Goal: Find specific page/section: Find specific page/section

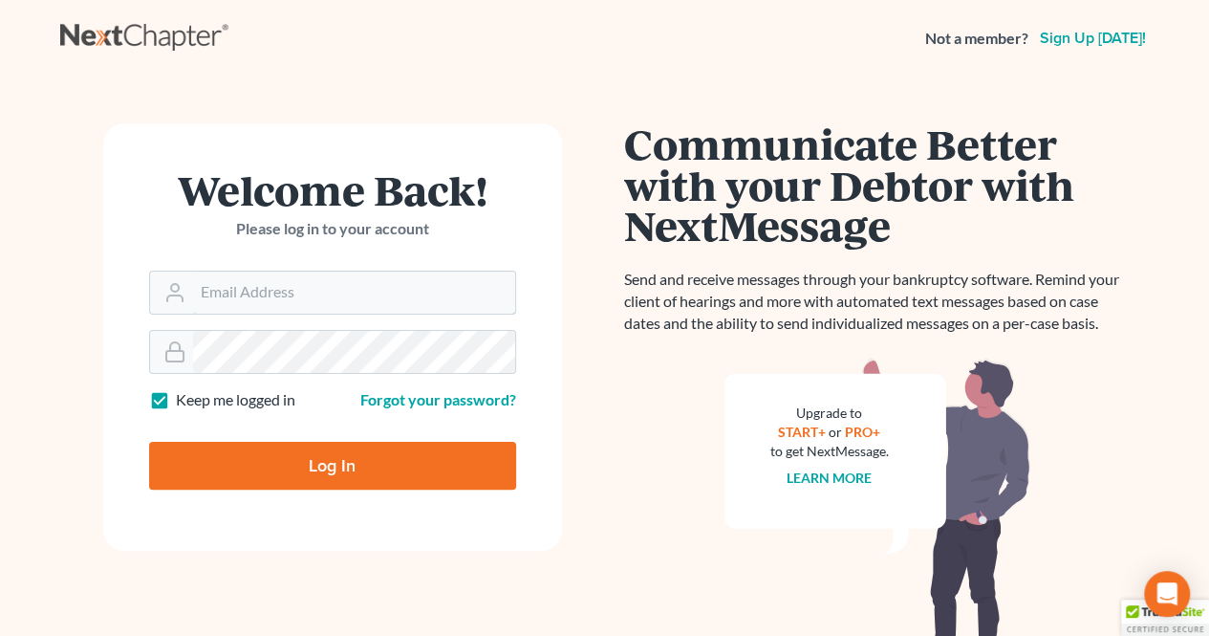
type input "[EMAIL_ADDRESS][DOMAIN_NAME]"
drag, startPoint x: 331, startPoint y: 469, endPoint x: 13, endPoint y: 458, distance: 317.5
click at [329, 469] on input "Log In" at bounding box center [332, 466] width 367 height 48
type input "Thinking..."
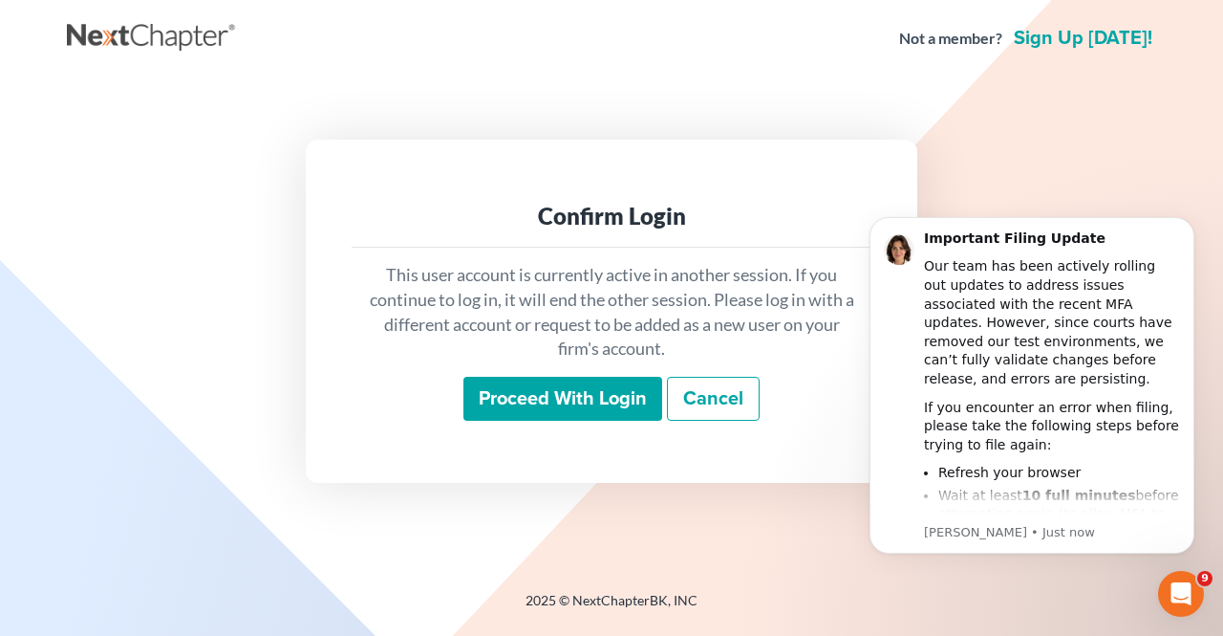
click at [552, 397] on input "Proceed with login" at bounding box center [562, 399] width 199 height 44
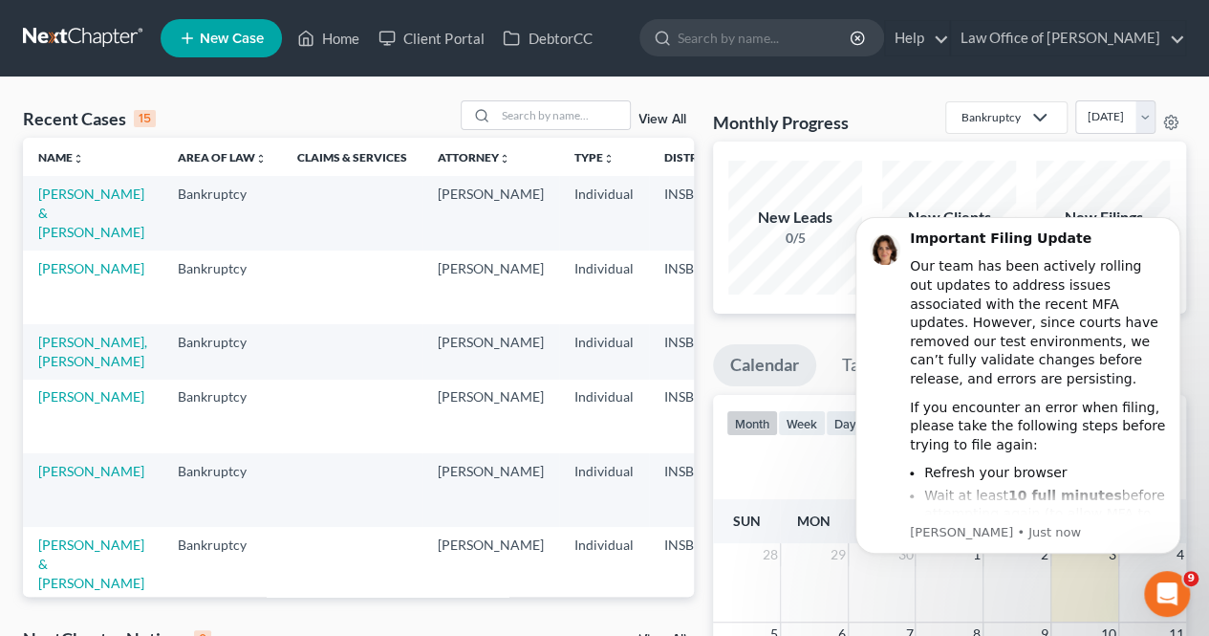
click at [59, 351] on td "[PERSON_NAME], [PERSON_NAME]" at bounding box center [93, 351] width 140 height 54
click at [59, 347] on link "[PERSON_NAME], [PERSON_NAME]" at bounding box center [92, 351] width 109 height 35
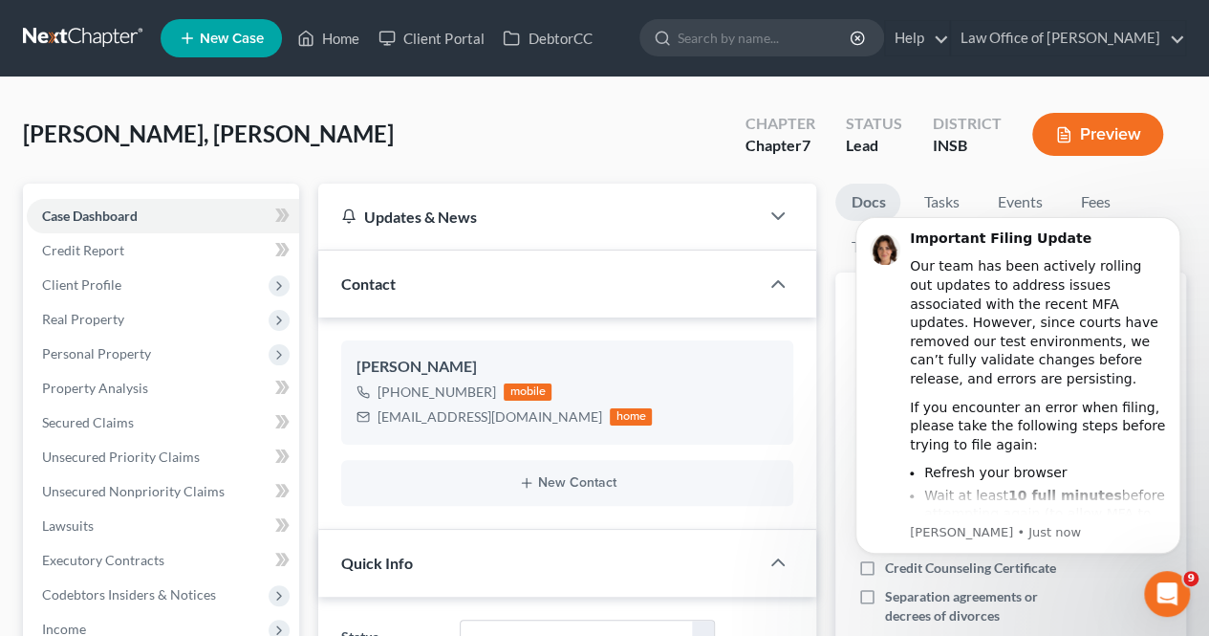
scroll to position [5045, 0]
drag, startPoint x: 378, startPoint y: 419, endPoint x: 541, endPoint y: 429, distance: 162.8
click at [541, 429] on div "[PERSON_NAME] [PHONE_NUMBER] mobile [EMAIL_ADDRESS][DOMAIN_NAME] home" at bounding box center [567, 391] width 452 height 103
copy div "[EMAIL_ADDRESS][DOMAIN_NAME]"
drag, startPoint x: 398, startPoint y: 394, endPoint x: 363, endPoint y: 408, distance: 37.3
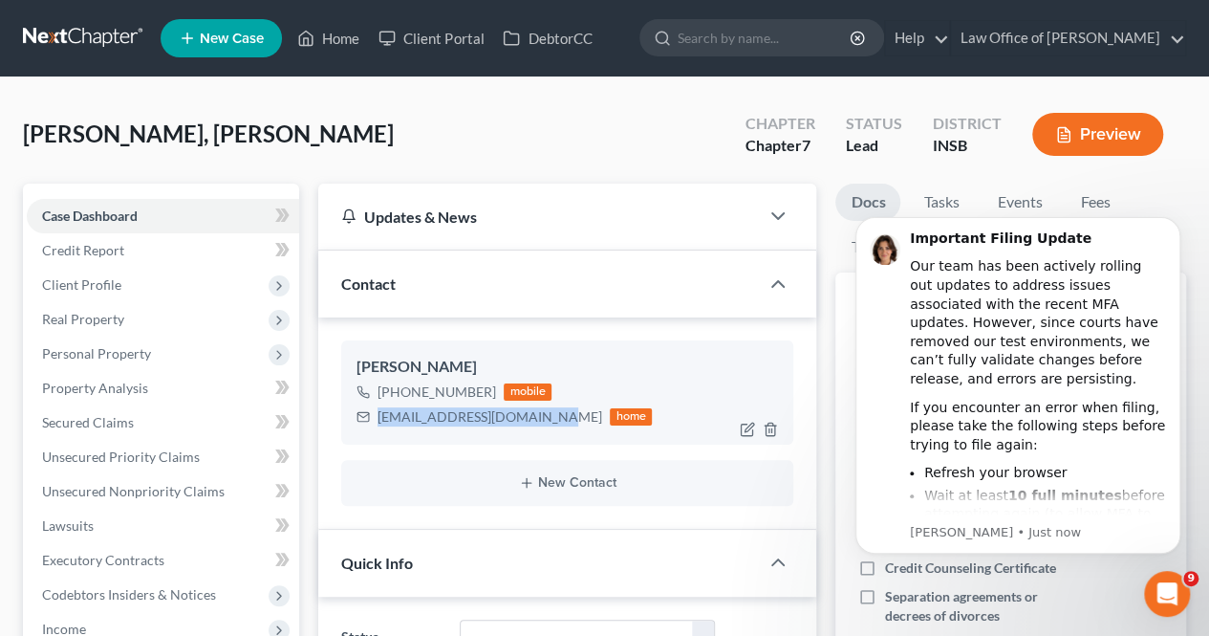
click at [482, 397] on div "[PHONE_NUMBER]" at bounding box center [436, 391] width 118 height 19
copy div "(812) 239-061"
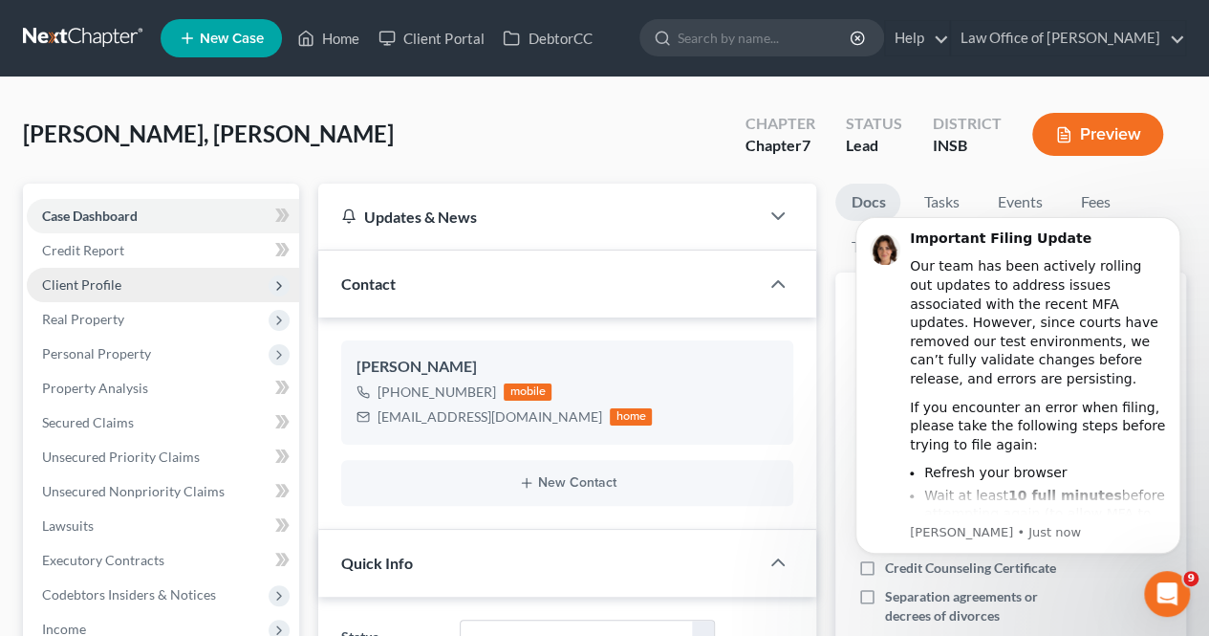
click at [62, 278] on span "Client Profile" at bounding box center [81, 284] width 79 height 16
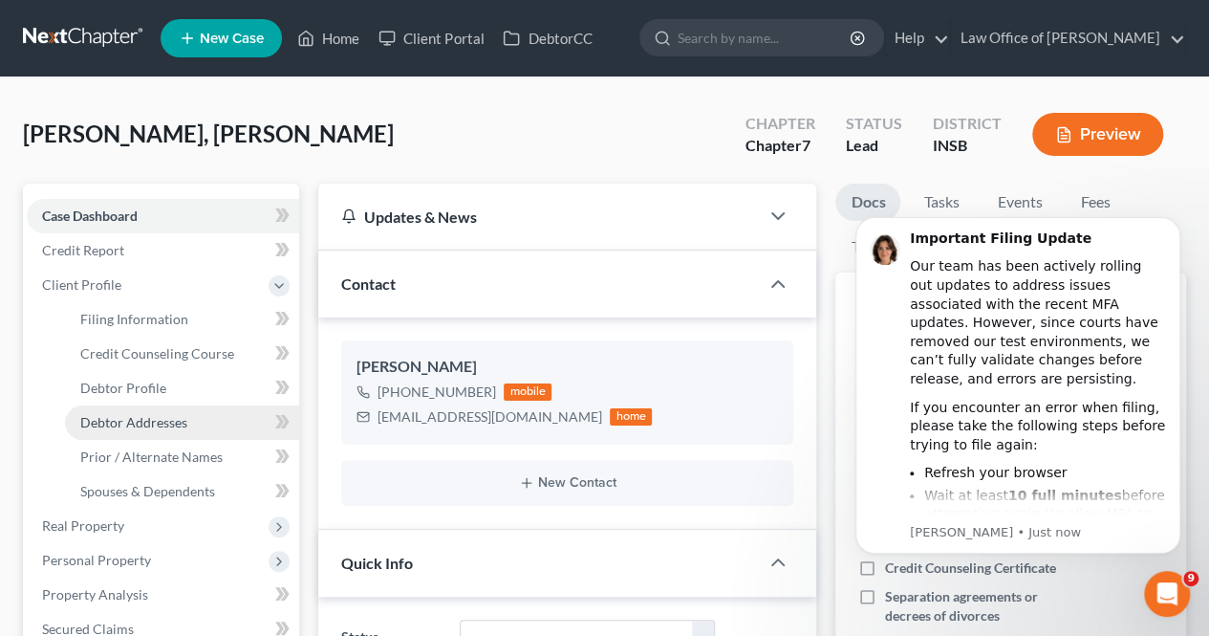
click at [118, 424] on span "Debtor Addresses" at bounding box center [133, 422] width 107 height 16
